Goal: Information Seeking & Learning: Learn about a topic

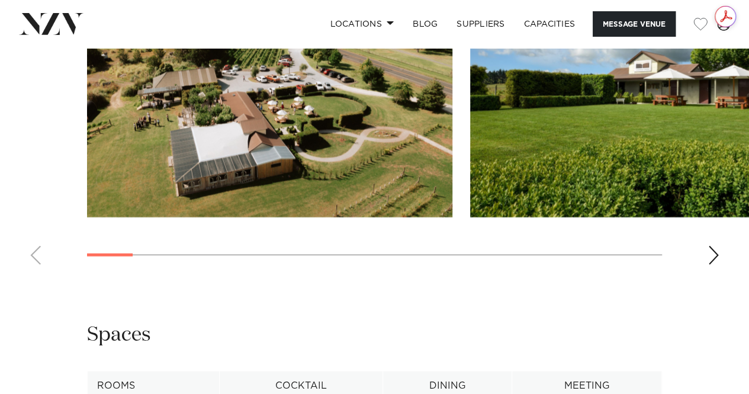
scroll to position [1184, 0]
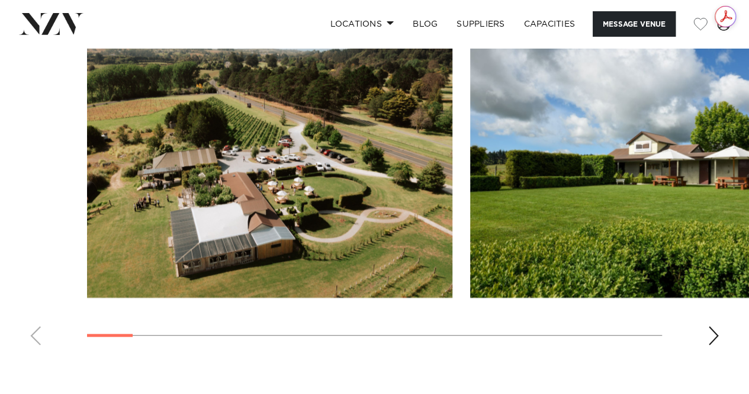
click at [718, 305] on swiper-container at bounding box center [374, 192] width 749 height 325
click at [716, 326] on div "Next slide" at bounding box center [713, 335] width 12 height 19
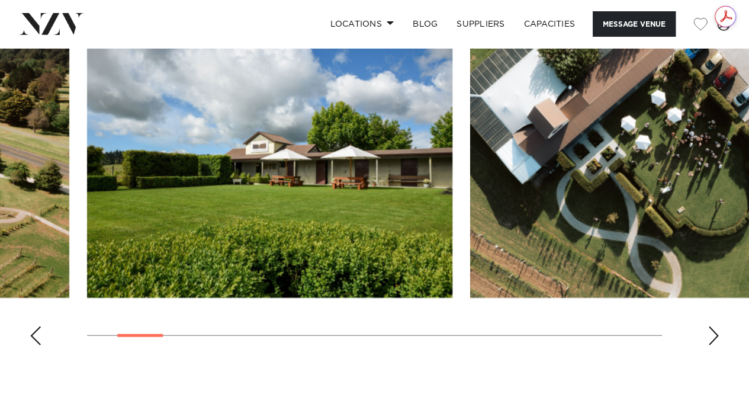
click at [716, 326] on div "Next slide" at bounding box center [713, 335] width 12 height 19
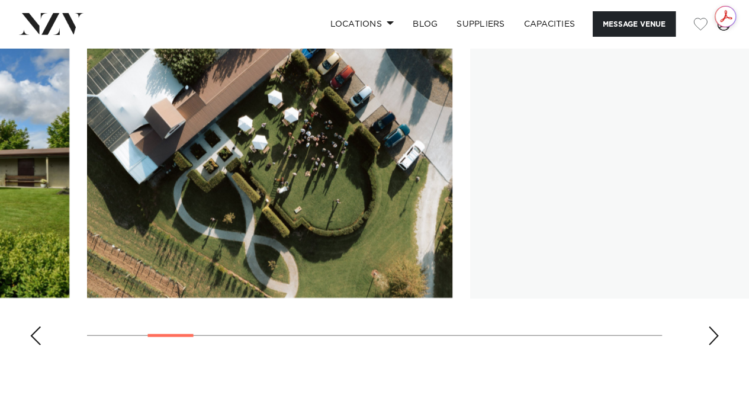
click at [711, 326] on div "Next slide" at bounding box center [713, 335] width 12 height 19
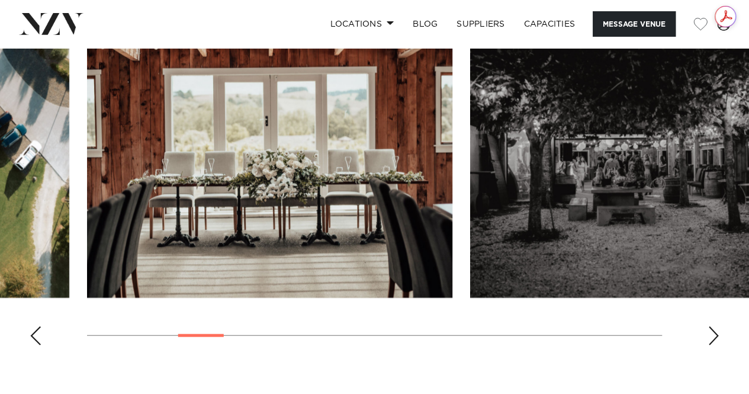
click at [711, 326] on div "Next slide" at bounding box center [713, 335] width 12 height 19
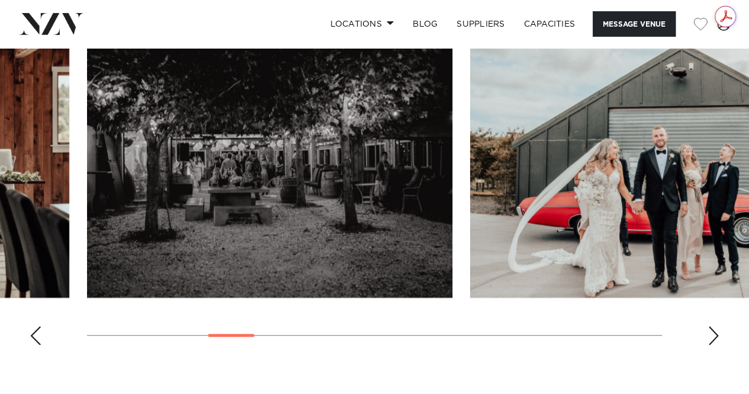
click at [711, 326] on div "Next slide" at bounding box center [713, 335] width 12 height 19
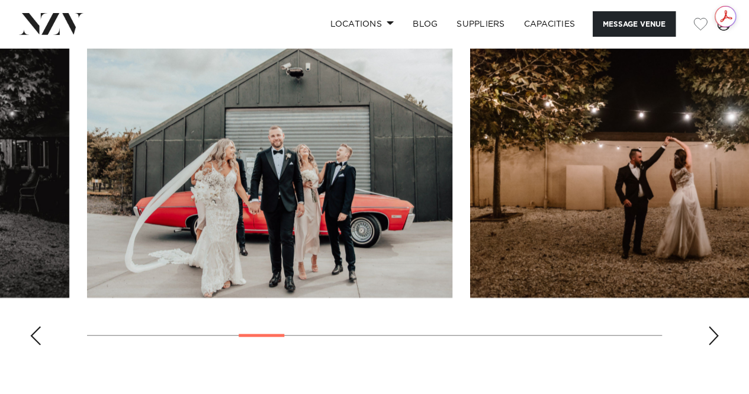
click at [711, 326] on div "Next slide" at bounding box center [713, 335] width 12 height 19
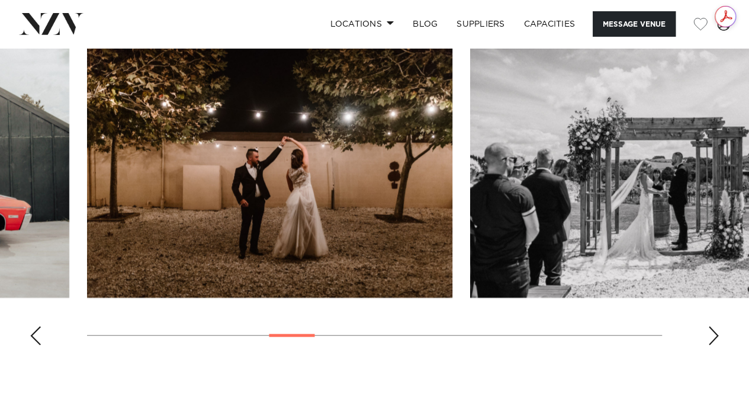
click at [711, 326] on div "Next slide" at bounding box center [713, 335] width 12 height 19
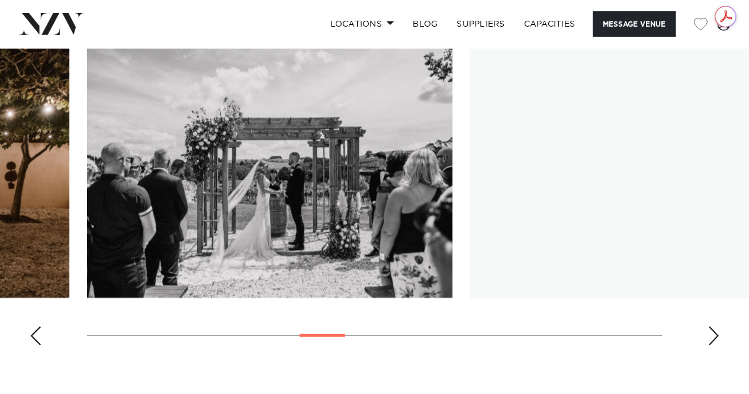
click at [711, 326] on div "Next slide" at bounding box center [713, 335] width 12 height 19
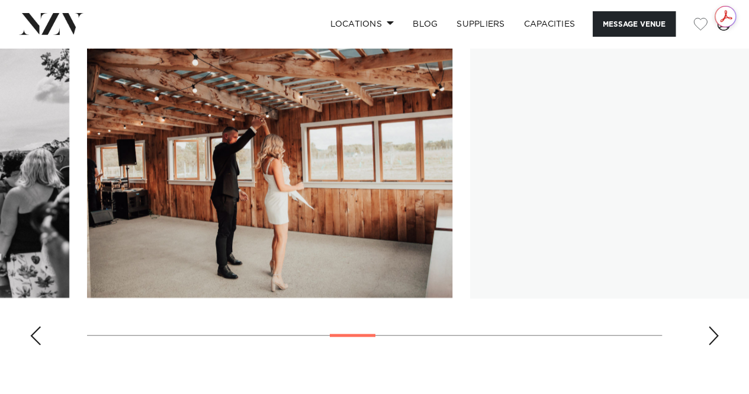
click at [711, 326] on div "Next slide" at bounding box center [713, 335] width 12 height 19
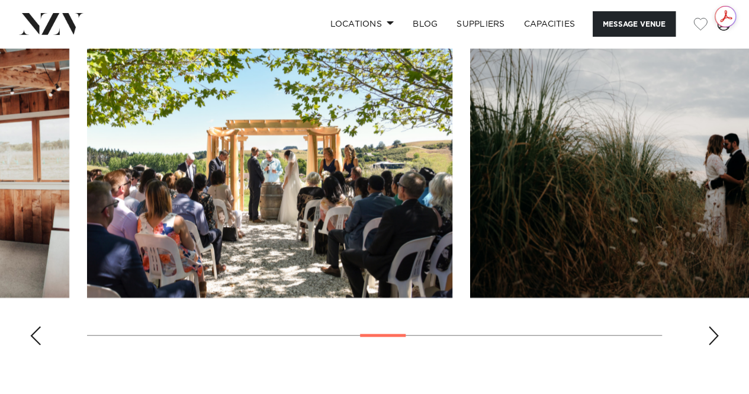
click at [711, 326] on div "Next slide" at bounding box center [713, 335] width 12 height 19
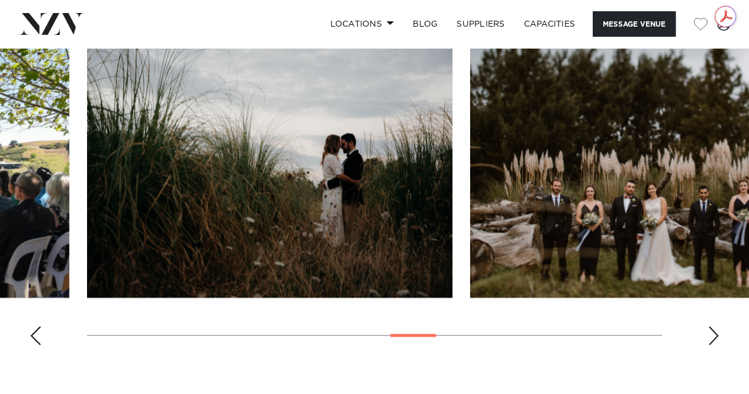
click at [711, 326] on div "Next slide" at bounding box center [713, 335] width 12 height 19
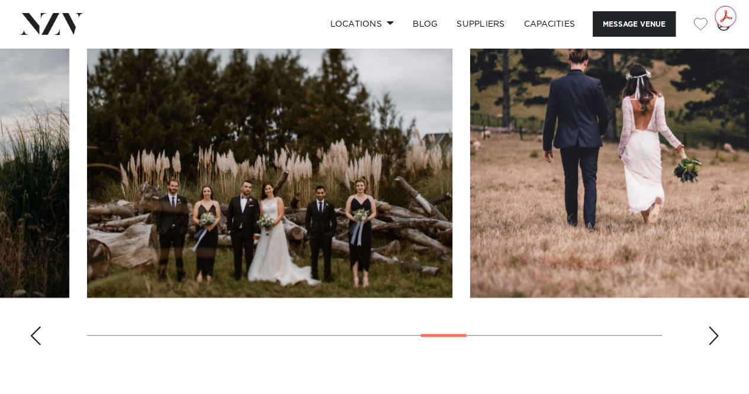
click at [711, 326] on div "Next slide" at bounding box center [713, 335] width 12 height 19
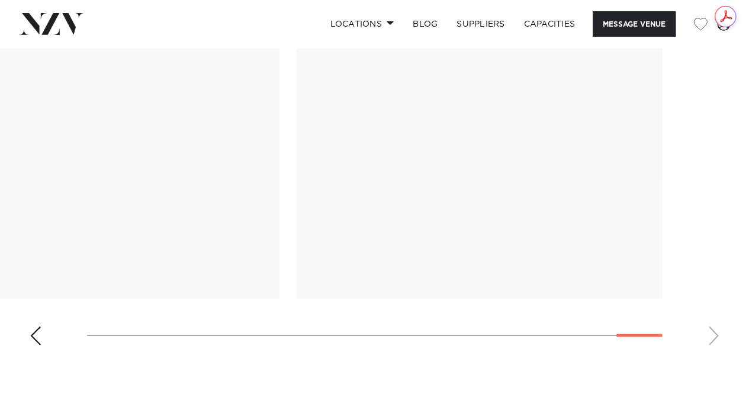
click at [662, 336] on swiper-container at bounding box center [374, 192] width 749 height 325
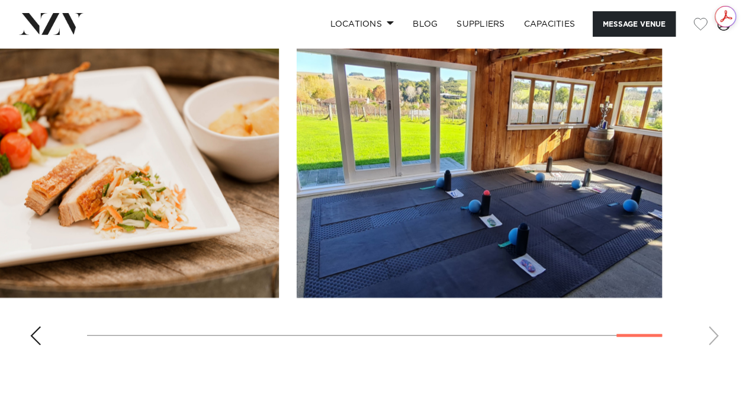
click at [37, 326] on div "Previous slide" at bounding box center [36, 335] width 12 height 19
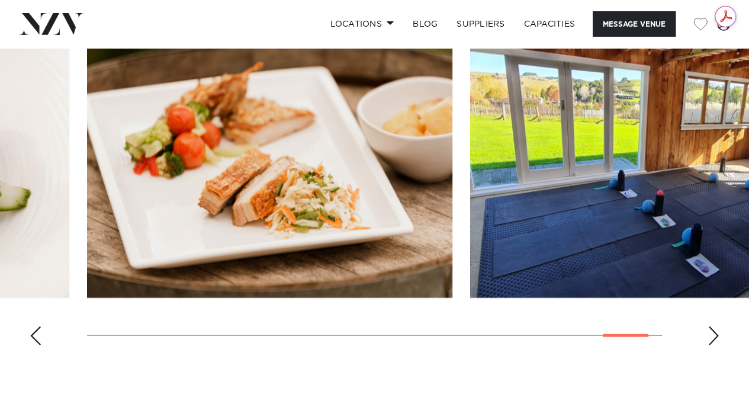
click at [37, 326] on div "Previous slide" at bounding box center [36, 335] width 12 height 19
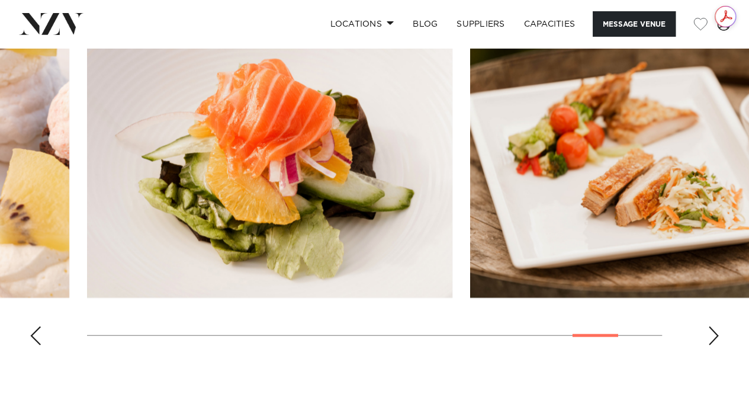
click at [37, 326] on div "Previous slide" at bounding box center [36, 335] width 12 height 19
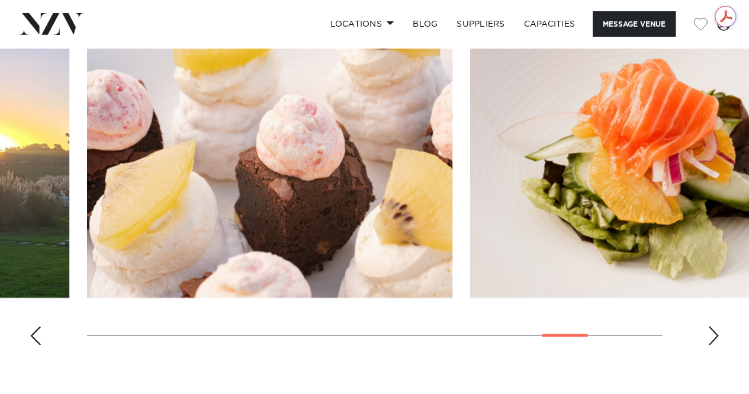
click at [37, 326] on div "Previous slide" at bounding box center [36, 335] width 12 height 19
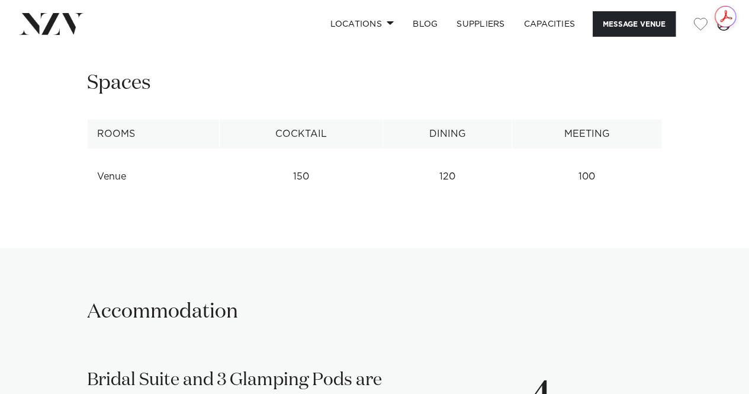
scroll to position [1598, 0]
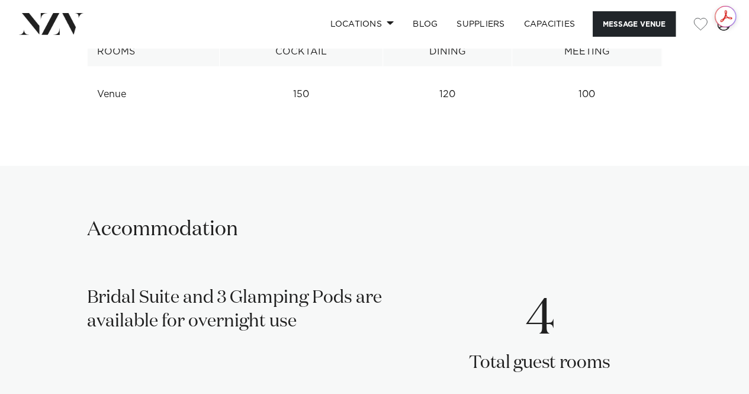
click at [535, 352] on p "Total guest rooms" at bounding box center [539, 364] width 141 height 24
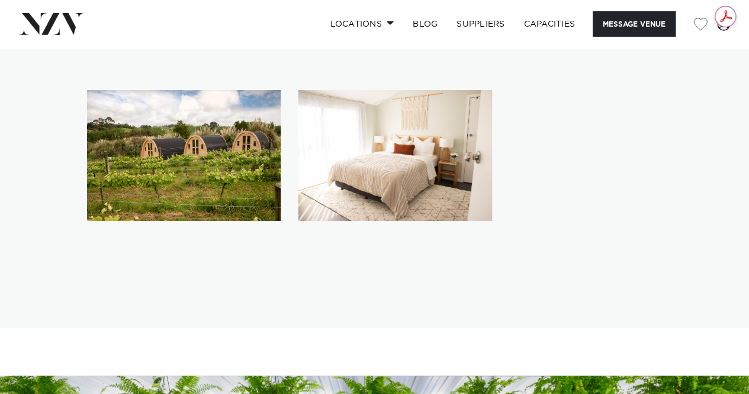
click at [386, 163] on img "2 / 2" at bounding box center [395, 155] width 194 height 131
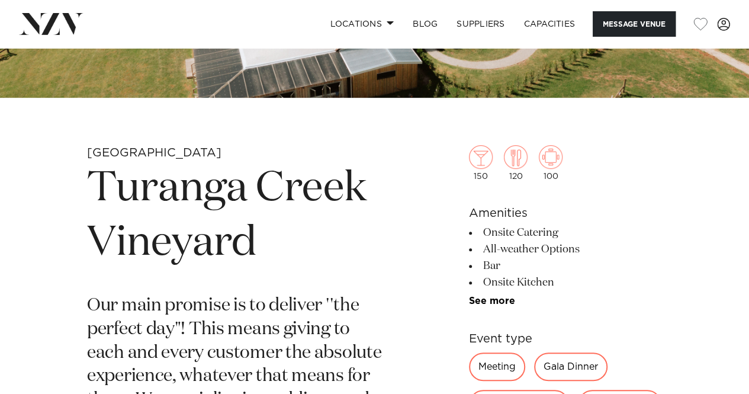
scroll to position [414, 0]
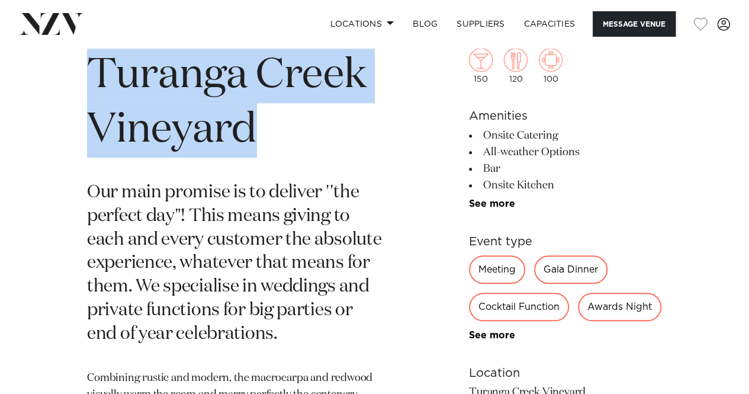
drag, startPoint x: 98, startPoint y: 66, endPoint x: 275, endPoint y: 127, distance: 187.4
click at [275, 127] on h1 "Turanga Creek Vineyard" at bounding box center [236, 103] width 298 height 109
copy h1 "Turanga Creek Vineyard"
